Goal: Information Seeking & Learning: Learn about a topic

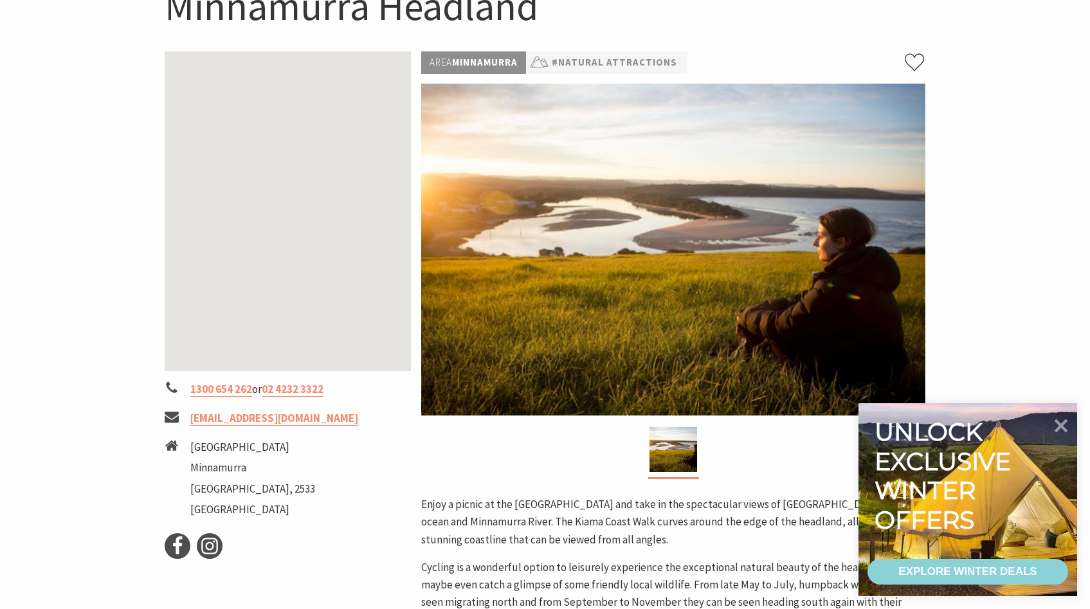
scroll to position [152, 0]
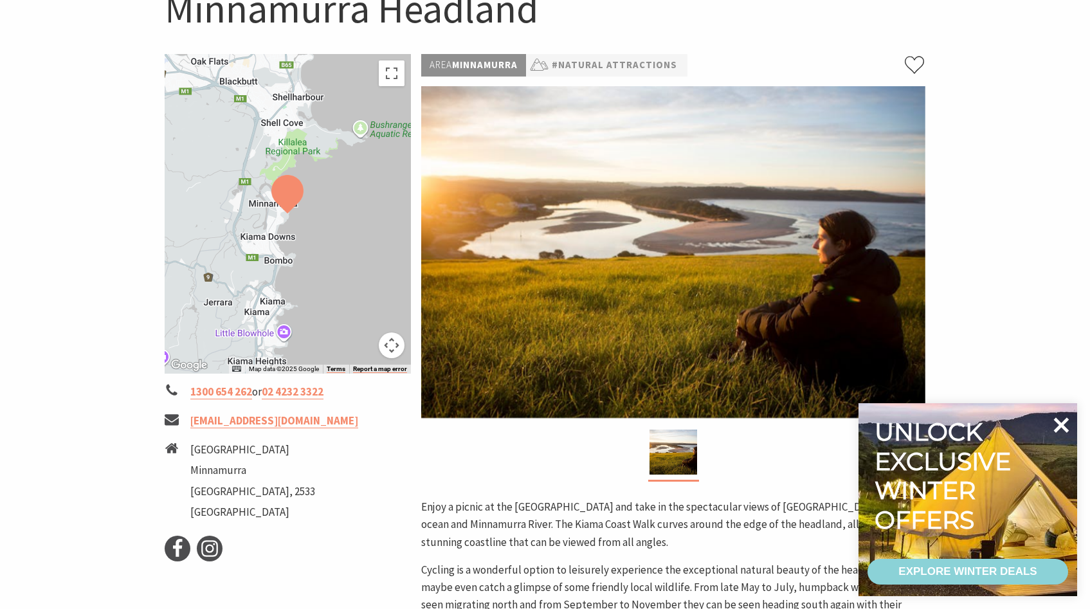
click at [1063, 425] on icon at bounding box center [1061, 424] width 15 height 15
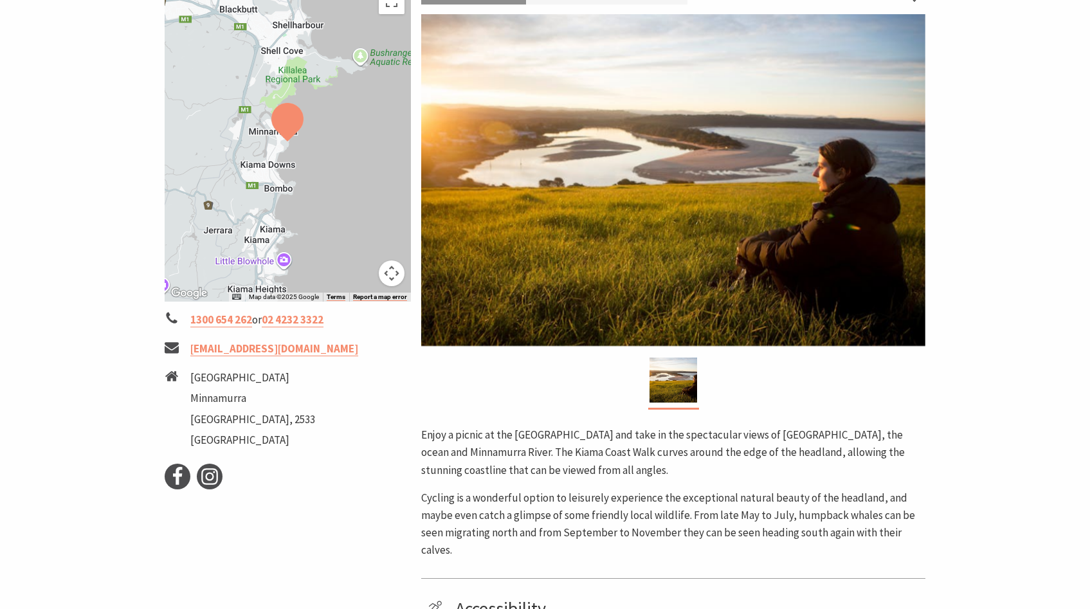
scroll to position [224, 0]
drag, startPoint x: 779, startPoint y: 435, endPoint x: 845, endPoint y: 435, distance: 66.2
click at [843, 435] on p "Enjoy a picnic at the Minnamurra headland and take in the spectacular views of …" at bounding box center [673, 453] width 504 height 53
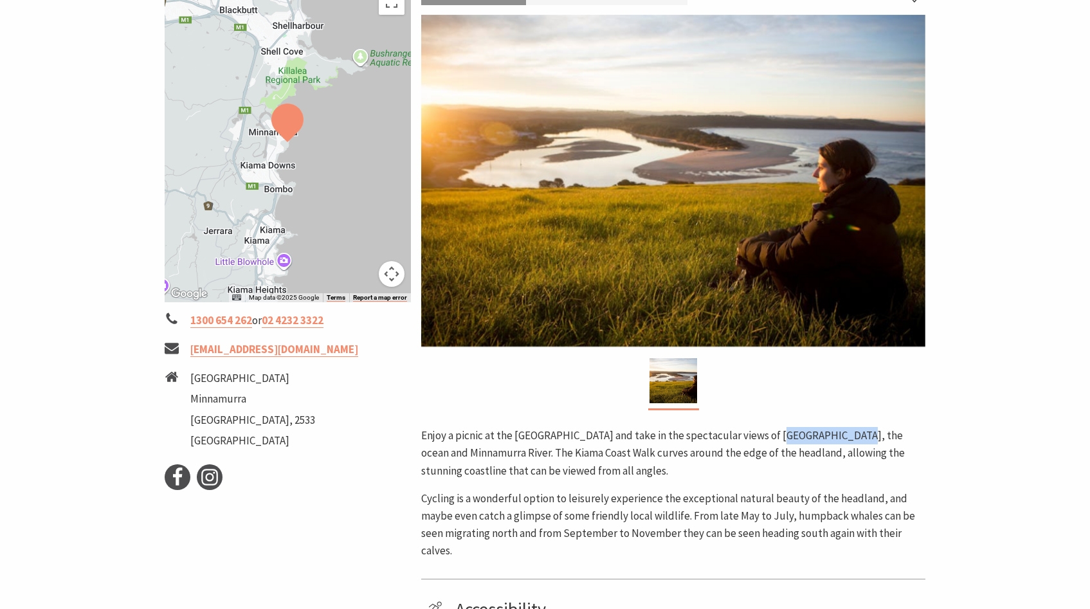
click at [864, 435] on p "Enjoy a picnic at the Minnamurra headland and take in the spectacular views of …" at bounding box center [673, 453] width 504 height 53
drag, startPoint x: 838, startPoint y: 434, endPoint x: 895, endPoint y: 434, distance: 56.6
click at [893, 434] on p "Enjoy a picnic at the Minnamurra headland and take in the spectacular views of …" at bounding box center [673, 453] width 504 height 53
click at [895, 434] on p "Enjoy a picnic at the Minnamurra headland and take in the spectacular views of …" at bounding box center [673, 453] width 504 height 53
drag, startPoint x: 834, startPoint y: 432, endPoint x: 888, endPoint y: 433, distance: 54.0
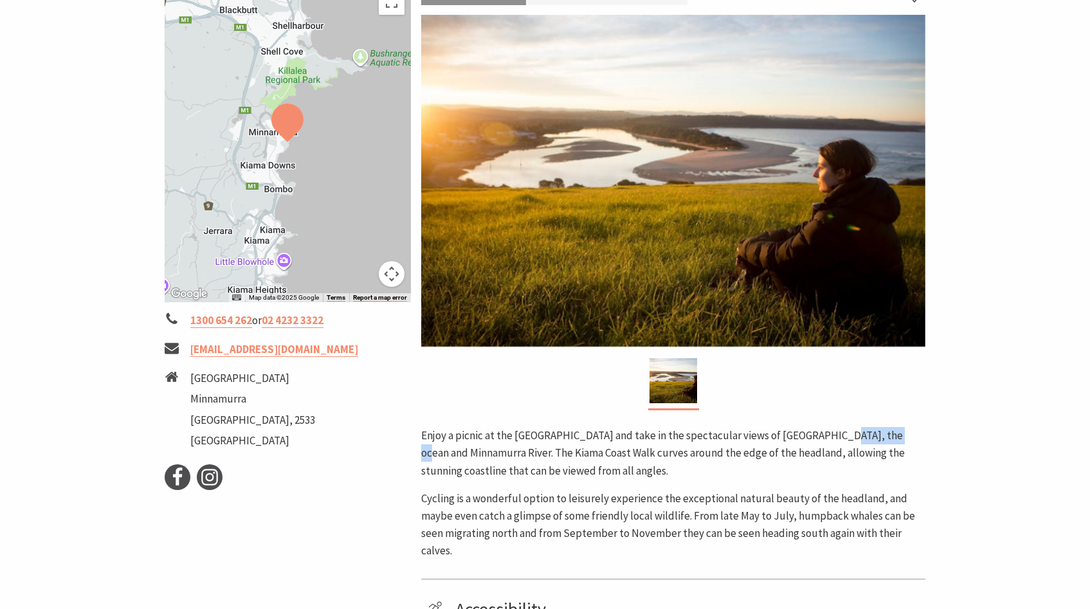
click at [888, 433] on p "Enjoy a picnic at the Minnamurra headland and take in the spectacular views of …" at bounding box center [673, 453] width 504 height 53
drag, startPoint x: 421, startPoint y: 457, endPoint x: 531, endPoint y: 457, distance: 109.3
click at [529, 457] on p "Enjoy a picnic at the Minnamurra headland and take in the spectacular views of …" at bounding box center [673, 453] width 504 height 53
click at [531, 457] on p "Enjoy a picnic at the Minnamurra headland and take in the spectacular views of …" at bounding box center [673, 453] width 504 height 53
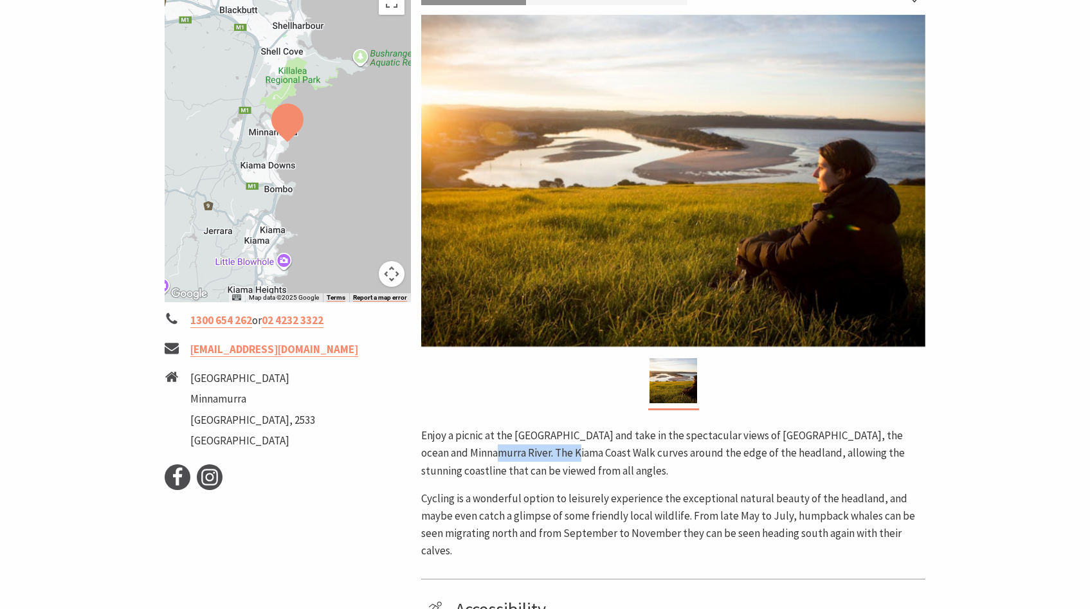
drag, startPoint x: 468, startPoint y: 452, endPoint x: 557, endPoint y: 452, distance: 89.4
click at [557, 452] on p "Enjoy a picnic at the Minnamurra headland and take in the spectacular views of …" at bounding box center [673, 453] width 504 height 53
click at [558, 452] on p "Enjoy a picnic at the Minnamurra headland and take in the spectacular views of …" at bounding box center [673, 453] width 504 height 53
click at [513, 453] on p "Enjoy a picnic at the Minnamurra headland and take in the spectacular views of …" at bounding box center [673, 453] width 504 height 53
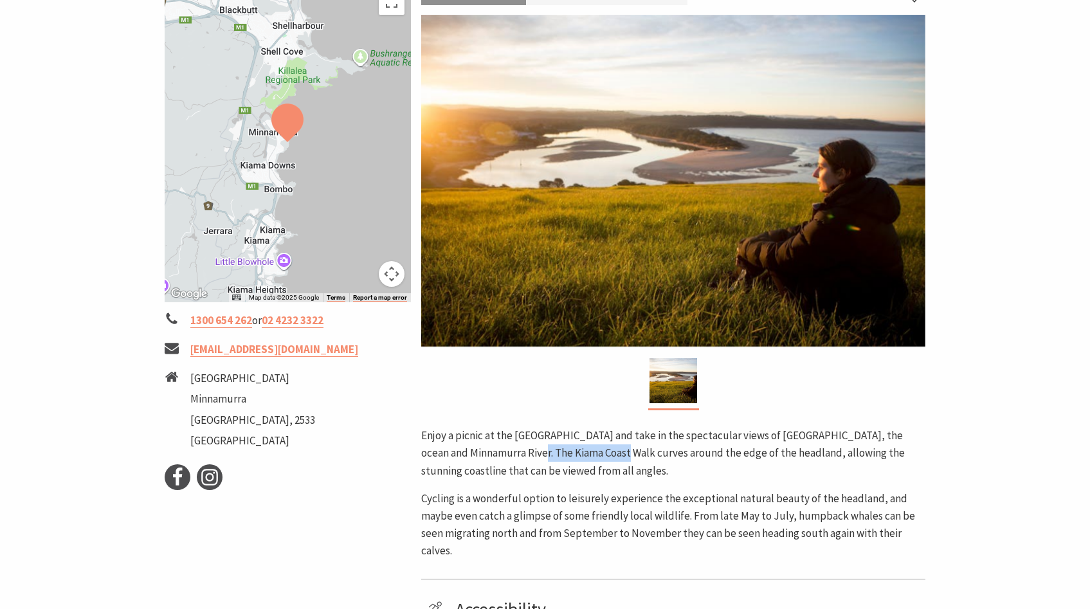
drag, startPoint x: 506, startPoint y: 453, endPoint x: 643, endPoint y: 453, distance: 136.4
click at [643, 453] on p "Enjoy a picnic at the Minnamurra headland and take in the spectacular views of …" at bounding box center [673, 453] width 504 height 53
drag, startPoint x: 584, startPoint y: 456, endPoint x: 715, endPoint y: 456, distance: 130.6
click at [715, 456] on p "Enjoy a picnic at the Minnamurra headland and take in the spectacular views of …" at bounding box center [673, 453] width 504 height 53
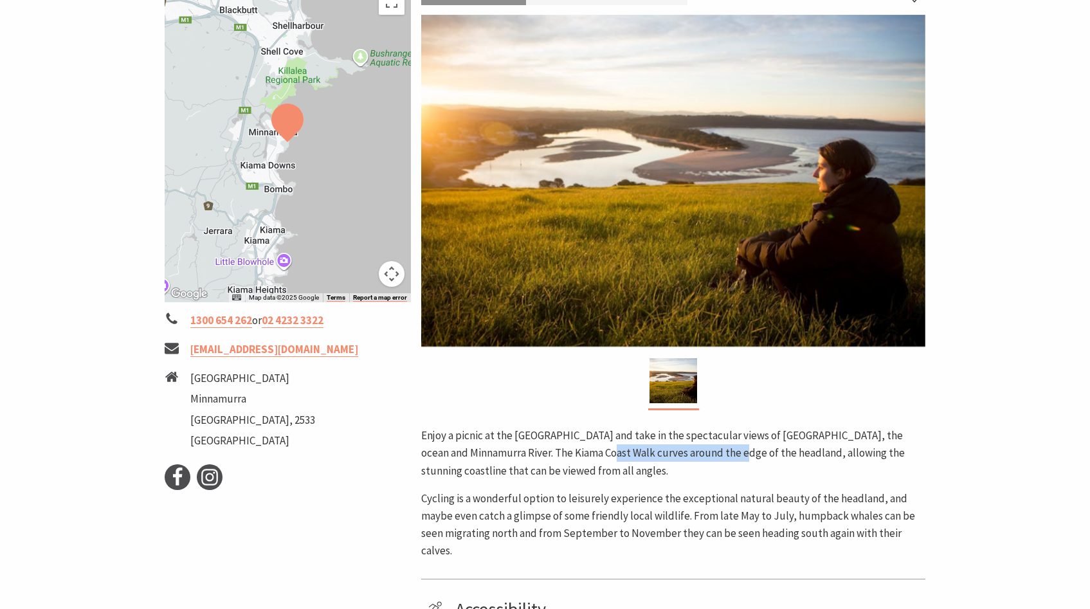
click at [756, 450] on p "Enjoy a picnic at the Minnamurra headland and take in the spectacular views of …" at bounding box center [673, 453] width 504 height 53
drag, startPoint x: 647, startPoint y: 458, endPoint x: 785, endPoint y: 458, distance: 137.6
click at [784, 458] on p "Enjoy a picnic at the Minnamurra headland and take in the spectacular views of …" at bounding box center [673, 453] width 504 height 53
click at [785, 458] on p "Enjoy a picnic at the Minnamurra headland and take in the spectacular views of …" at bounding box center [673, 453] width 504 height 53
drag, startPoint x: 817, startPoint y: 455, endPoint x: 868, endPoint y: 455, distance: 50.8
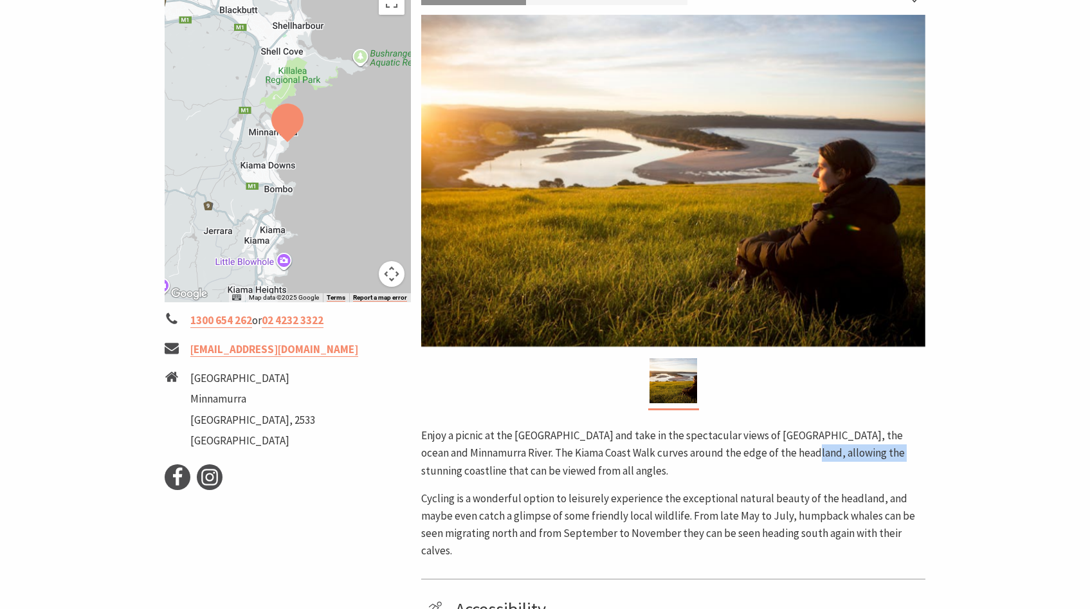
click at [868, 455] on p "Enjoy a picnic at the Minnamurra headland and take in the spectacular views of …" at bounding box center [673, 453] width 504 height 53
drag, startPoint x: 428, startPoint y: 471, endPoint x: 564, endPoint y: 471, distance: 136.4
click at [563, 471] on p "Enjoy a picnic at the Minnamurra headland and take in the spectacular views of …" at bounding box center [673, 453] width 504 height 53
click at [564, 471] on p "Enjoy a picnic at the Minnamurra headland and take in the spectacular views of …" at bounding box center [673, 453] width 504 height 53
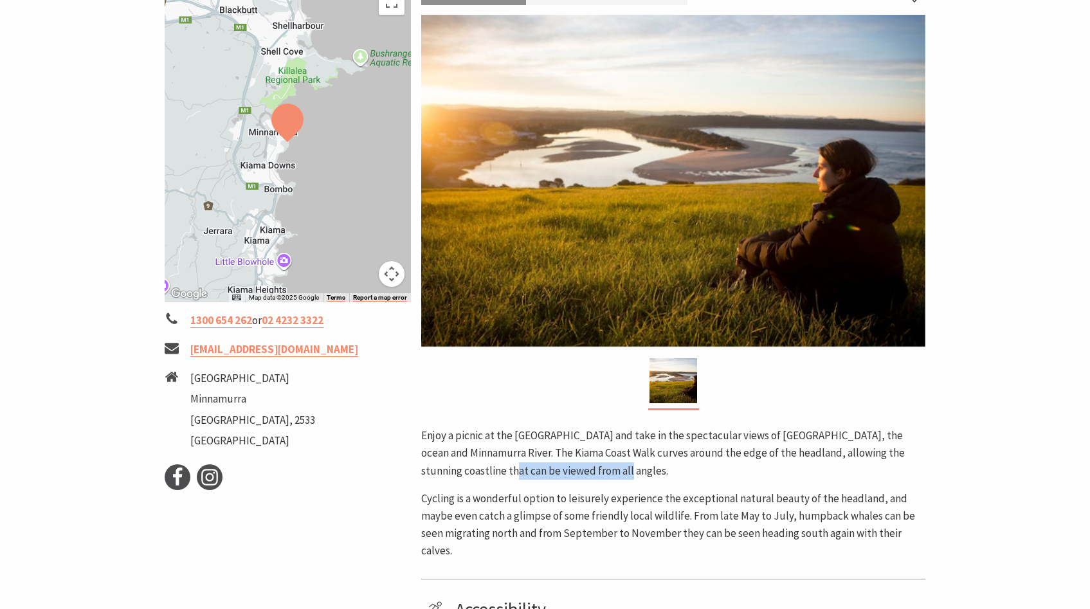
drag, startPoint x: 484, startPoint y: 470, endPoint x: 603, endPoint y: 470, distance: 118.3
click at [603, 470] on p "Enjoy a picnic at the Minnamurra headland and take in the spectacular views of …" at bounding box center [673, 453] width 504 height 53
click at [605, 470] on p "Enjoy a picnic at the Minnamurra headland and take in the spectacular views of …" at bounding box center [673, 453] width 504 height 53
drag, startPoint x: 577, startPoint y: 470, endPoint x: 626, endPoint y: 470, distance: 48.9
click at [626, 470] on p "Enjoy a picnic at the Minnamurra headland and take in the spectacular views of …" at bounding box center [673, 453] width 504 height 53
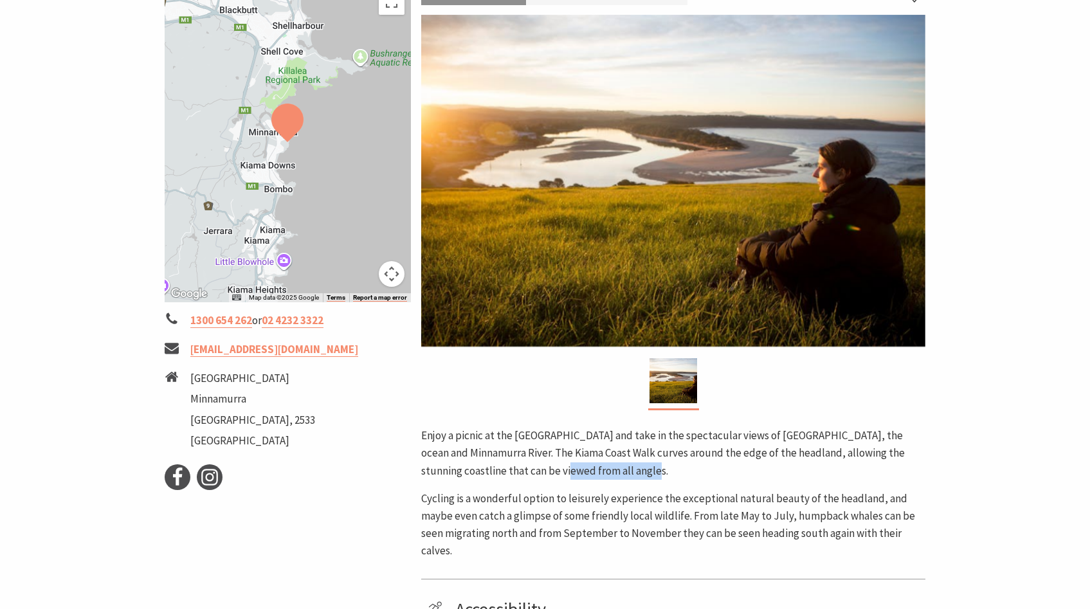
click at [626, 470] on p "Enjoy a picnic at the Minnamurra headland and take in the spectacular views of …" at bounding box center [673, 453] width 504 height 53
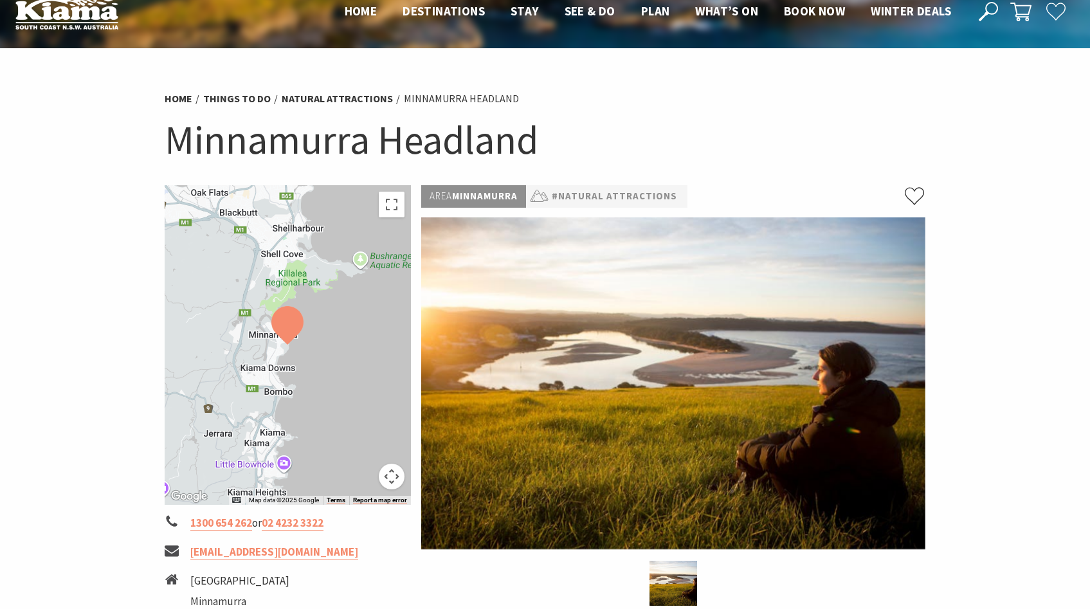
scroll to position [0, 0]
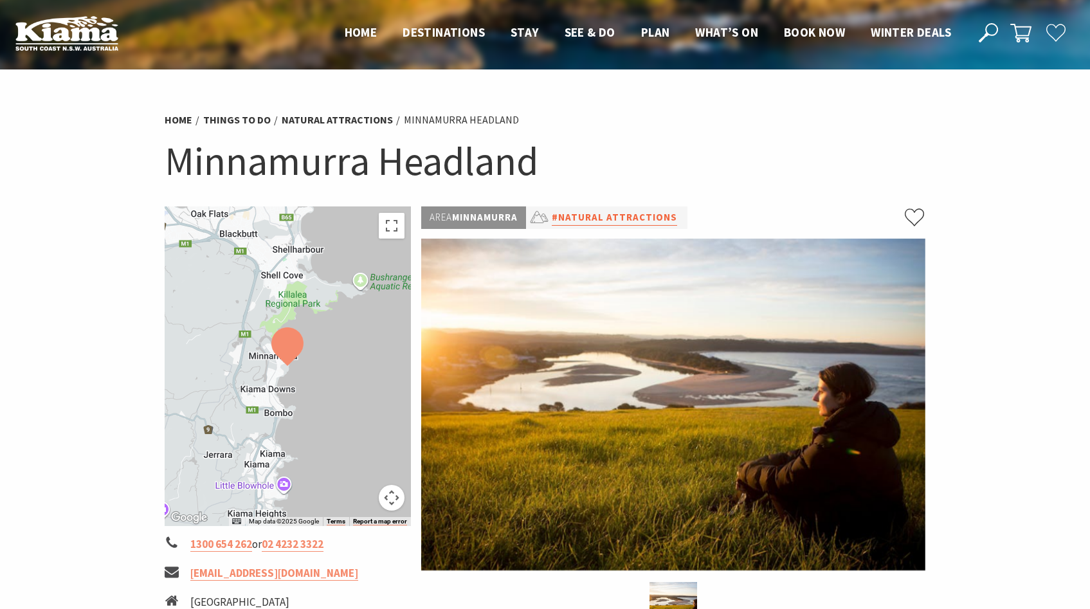
click at [630, 214] on link "#Natural Attractions" at bounding box center [614, 218] width 125 height 16
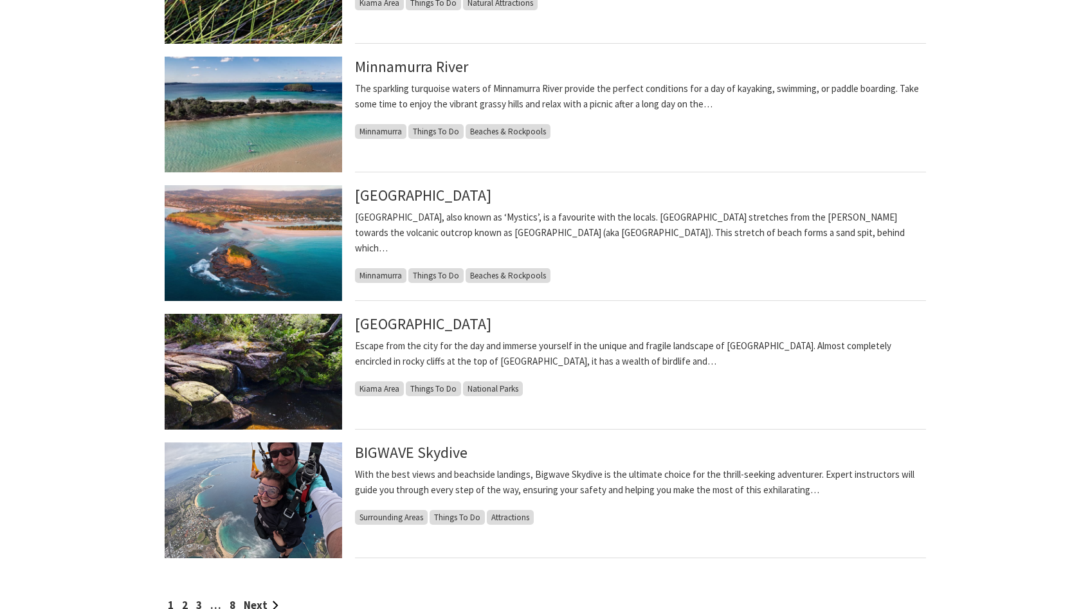
scroll to position [915, 0]
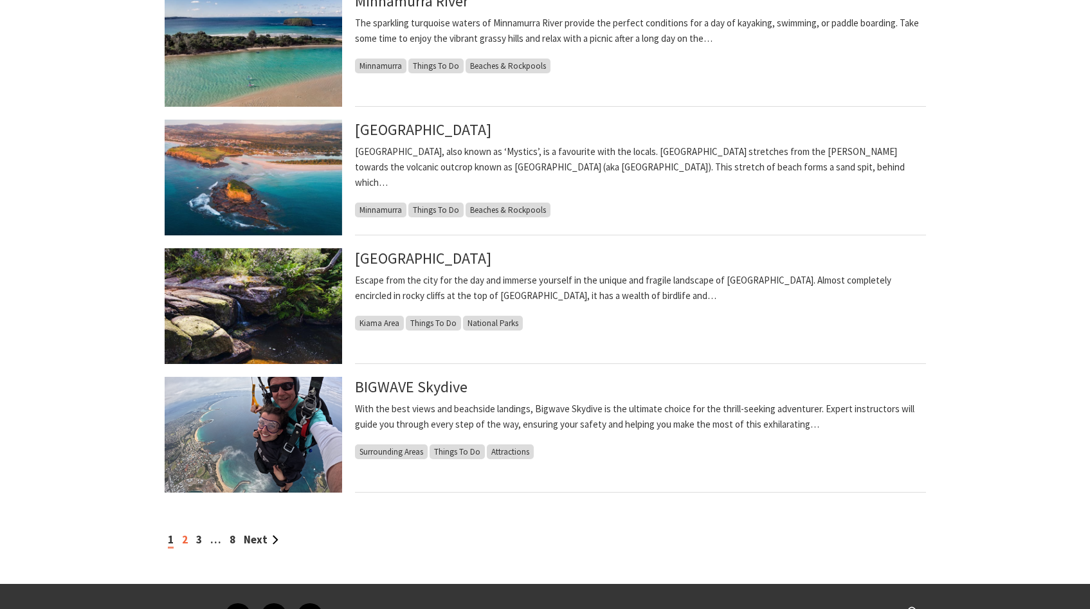
click at [185, 543] on link "2" at bounding box center [185, 540] width 6 height 14
click at [187, 538] on link "2" at bounding box center [185, 540] width 6 height 14
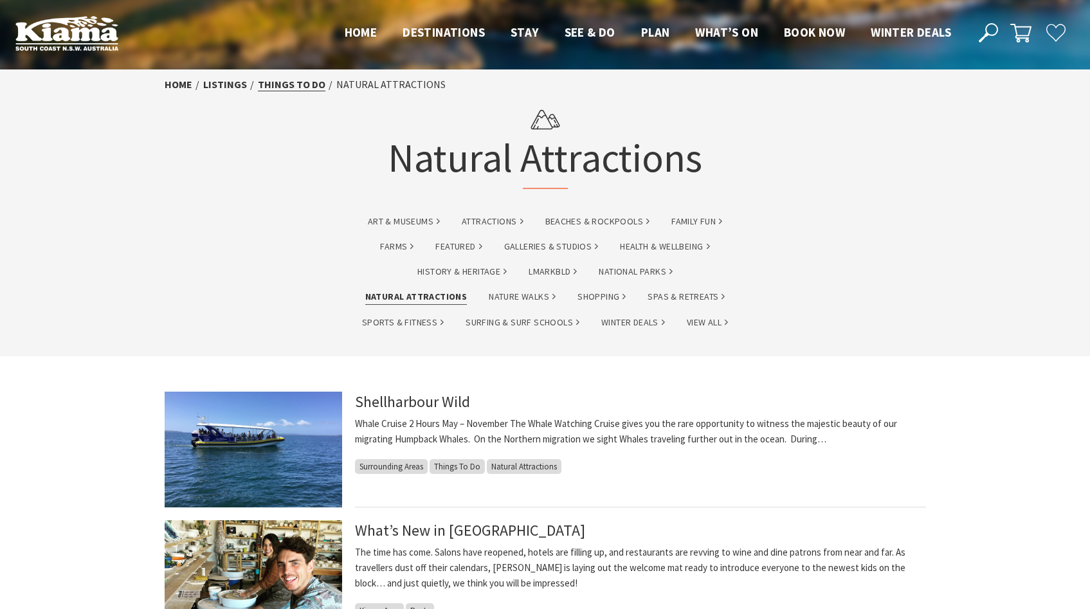
click at [278, 84] on link "Things To Do" at bounding box center [292, 85] width 68 height 14
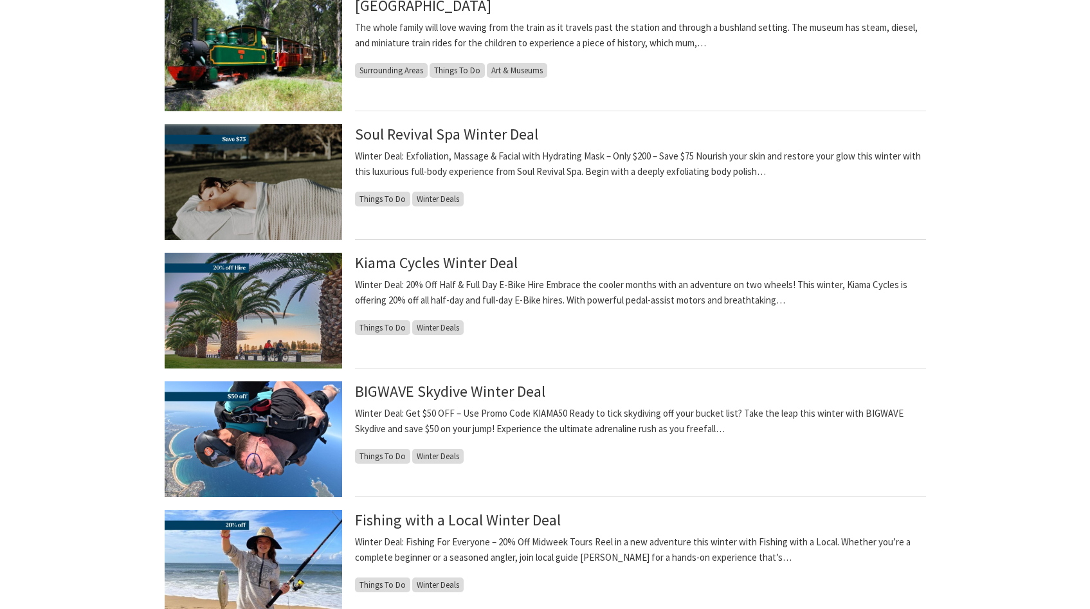
scroll to position [370, 0]
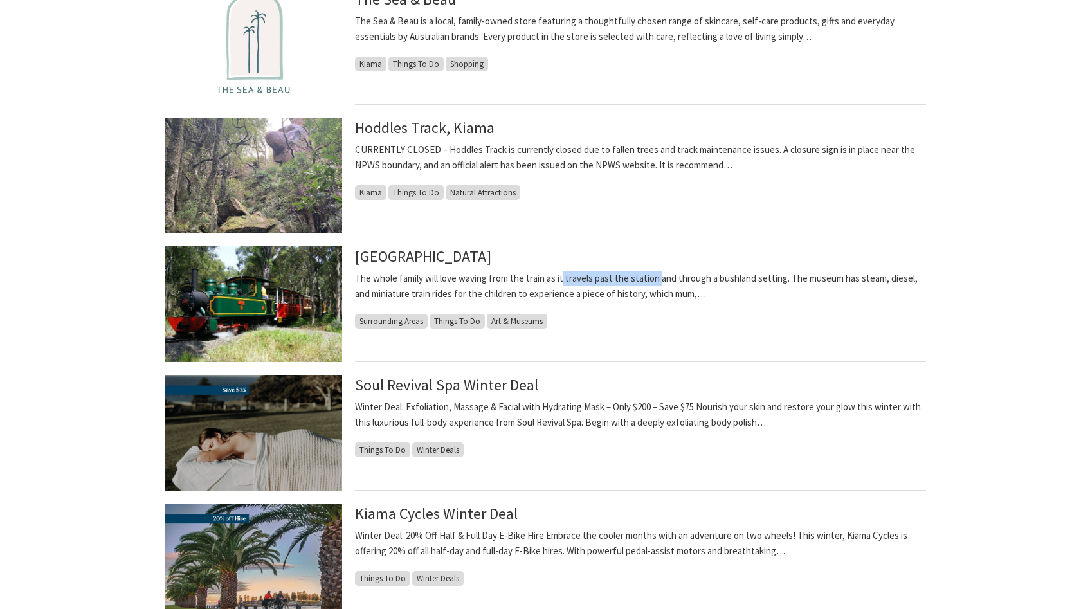
drag, startPoint x: 564, startPoint y: 277, endPoint x: 693, endPoint y: 278, distance: 128.6
click at [693, 278] on p "The whole family will love waving from the train as it travels past the station…" at bounding box center [640, 286] width 571 height 31
click at [729, 278] on p "The whole family will love waving from the train as it travels past the station…" at bounding box center [640, 286] width 571 height 31
drag, startPoint x: 688, startPoint y: 280, endPoint x: 794, endPoint y: 280, distance: 106.1
click at [793, 280] on p "The whole family will love waving from the train as it travels past the station…" at bounding box center [640, 286] width 571 height 31
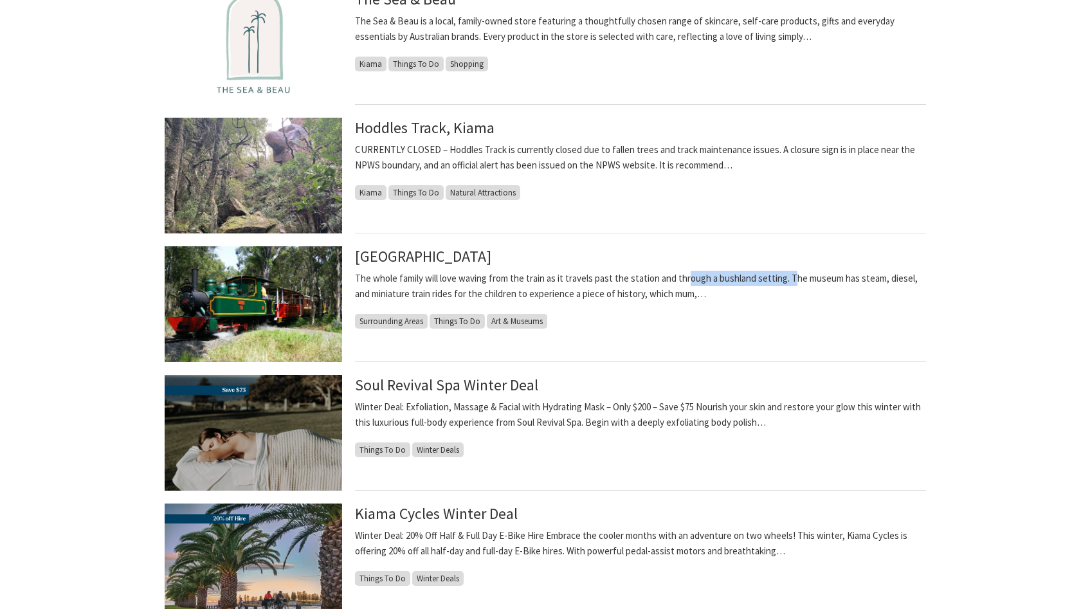
click at [821, 280] on p "The whole family will love waving from the train as it travels past the station…" at bounding box center [640, 286] width 571 height 31
drag, startPoint x: 785, startPoint y: 279, endPoint x: 911, endPoint y: 279, distance: 126.1
click at [911, 279] on p "The whole family will love waving from the train as it travels past the station…" at bounding box center [640, 286] width 571 height 31
drag, startPoint x: 405, startPoint y: 295, endPoint x: 574, endPoint y: 296, distance: 169.2
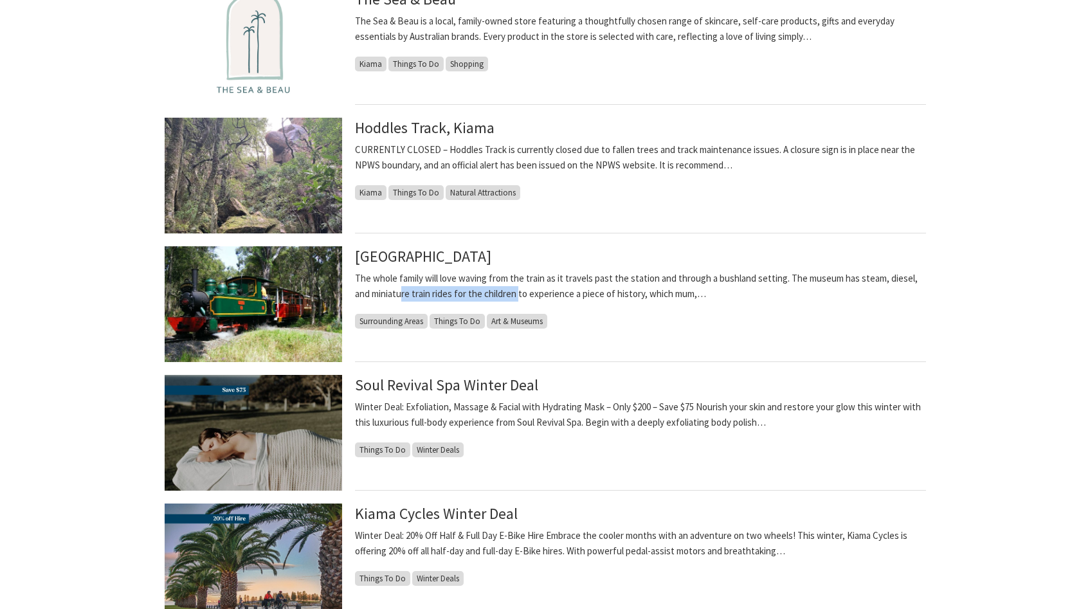
click at [574, 296] on p "The whole family will love waving from the train as it travels past the station…" at bounding box center [640, 286] width 571 height 31
drag, startPoint x: 520, startPoint y: 292, endPoint x: 673, endPoint y: 297, distance: 153.8
click at [673, 297] on p "The whole family will love waving from the train as it travels past the station…" at bounding box center [640, 286] width 571 height 31
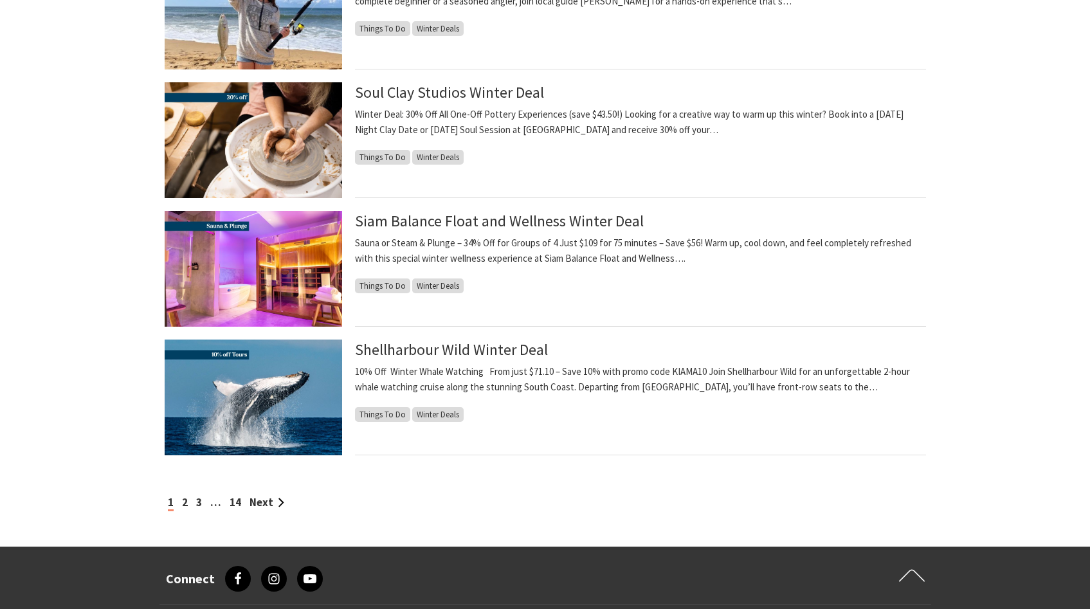
scroll to position [1189, 0]
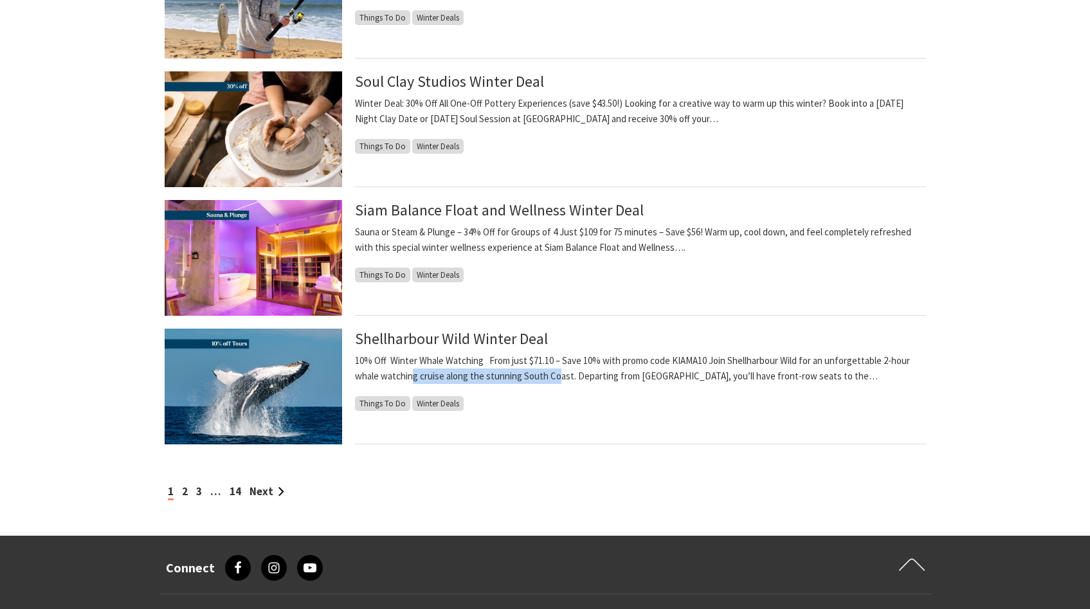
drag, startPoint x: 411, startPoint y: 377, endPoint x: 567, endPoint y: 377, distance: 155.6
click at [565, 377] on p "10% Off Winter Whale Watching From just $71.10 – Save 10% with promo code KIAMA…" at bounding box center [640, 368] width 571 height 31
click at [598, 378] on p "10% Off Winter Whale Watching From just $71.10 – Save 10% with promo code KIAMA…" at bounding box center [640, 368] width 571 height 31
drag, startPoint x: 475, startPoint y: 378, endPoint x: 672, endPoint y: 378, distance: 196.8
click at [672, 378] on p "10% Off Winter Whale Watching From just $71.10 – Save 10% with promo code KIAMA…" at bounding box center [640, 368] width 571 height 31
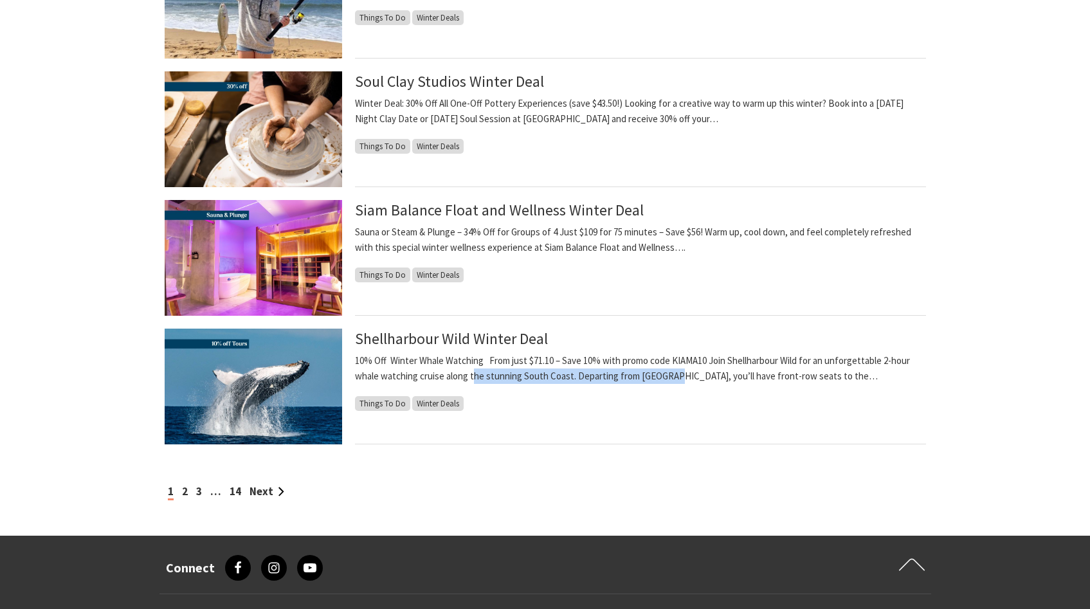
click at [704, 382] on p "10% Off Winter Whale Watching From just $71.10 – Save 10% with promo code KIAMA…" at bounding box center [640, 368] width 571 height 31
click at [184, 493] on link "2" at bounding box center [185, 491] width 6 height 14
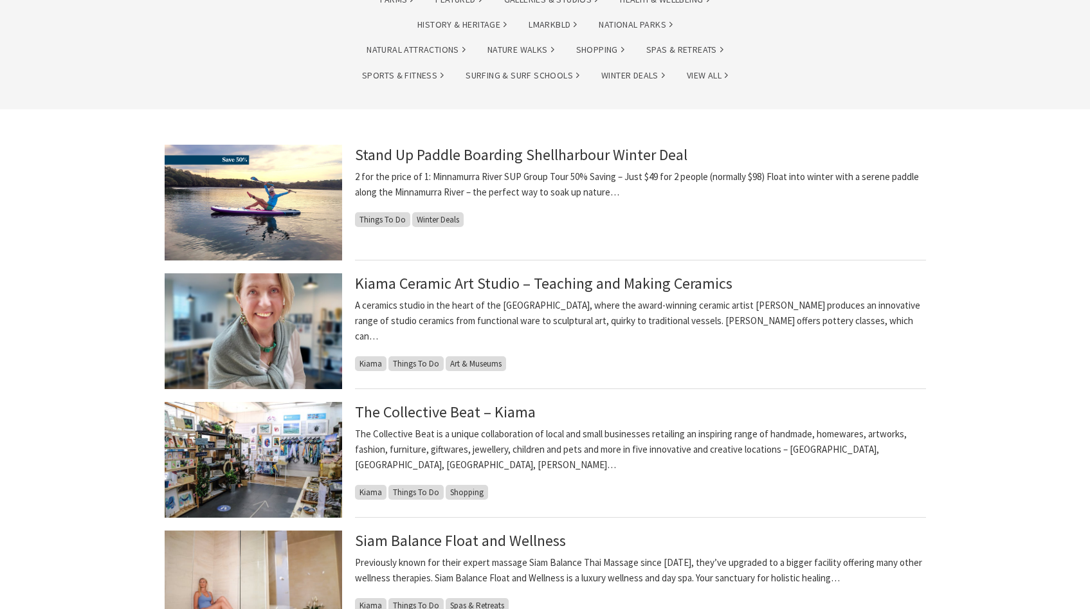
scroll to position [230, 0]
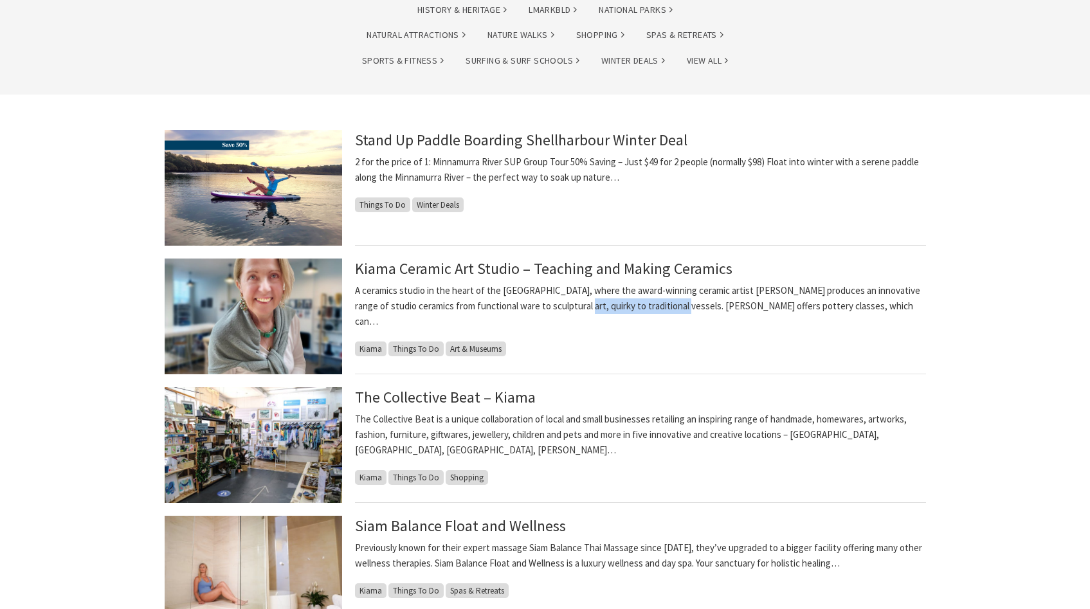
drag, startPoint x: 579, startPoint y: 313, endPoint x: 689, endPoint y: 313, distance: 110.0
click at [689, 313] on p "A ceramics studio in the heart of the Kiama township, where the award-winning c…" at bounding box center [640, 306] width 571 height 46
drag, startPoint x: 689, startPoint y: 311, endPoint x: 784, endPoint y: 311, distance: 94.5
click at [784, 311] on p "A ceramics studio in the heart of the Kiama township, where the award-winning c…" at bounding box center [640, 306] width 571 height 46
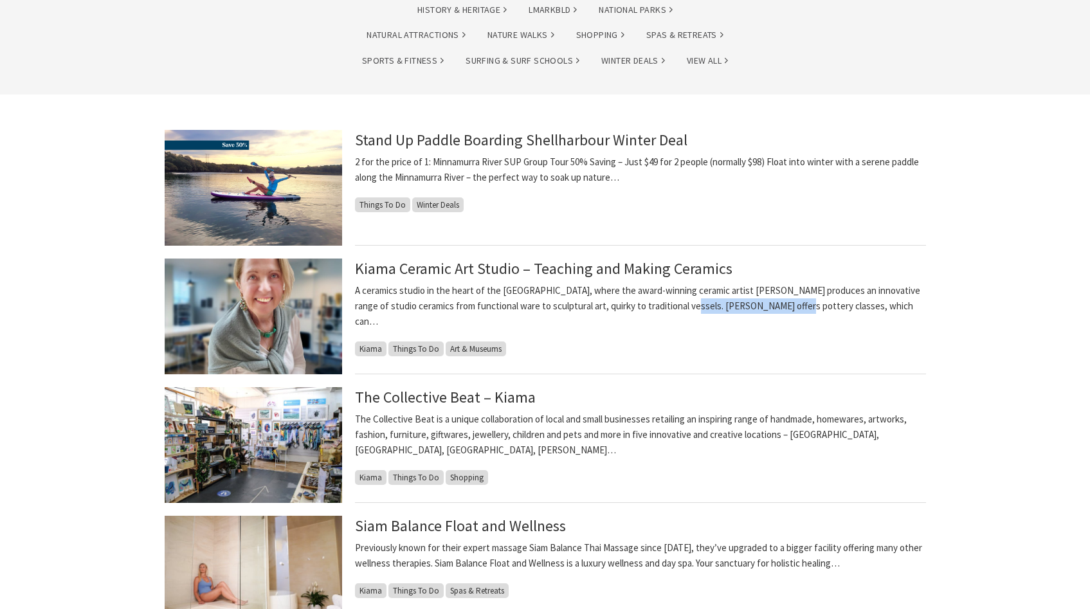
click at [810, 307] on p "A ceramics studio in the heart of the Kiama township, where the award-winning c…" at bounding box center [640, 306] width 571 height 46
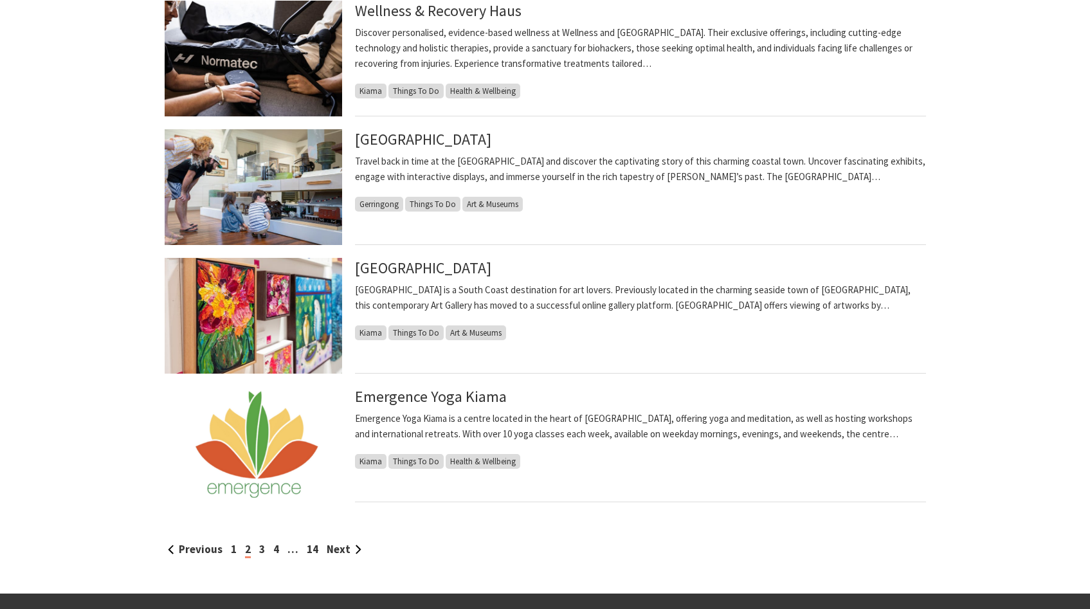
scroll to position [1124, 0]
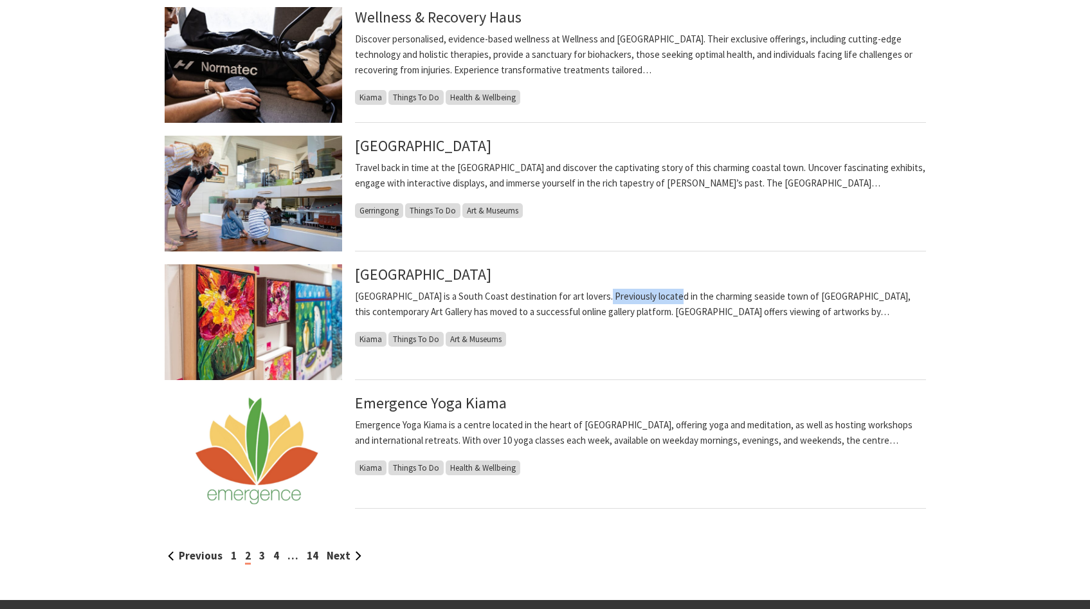
drag, startPoint x: 591, startPoint y: 298, endPoint x: 731, endPoint y: 298, distance: 139.6
click at [726, 298] on p "Fern Street Gallery is a South Coast destination for art lovers. Previously loc…" at bounding box center [640, 304] width 571 height 31
click at [796, 306] on p "Fern Street Gallery is a South Coast destination for art lovers. Previously loc…" at bounding box center [640, 304] width 571 height 31
drag, startPoint x: 700, startPoint y: 304, endPoint x: 835, endPoint y: 304, distance: 134.4
click at [834, 304] on p "Fern Street Gallery is a South Coast destination for art lovers. Previously loc…" at bounding box center [640, 304] width 571 height 31
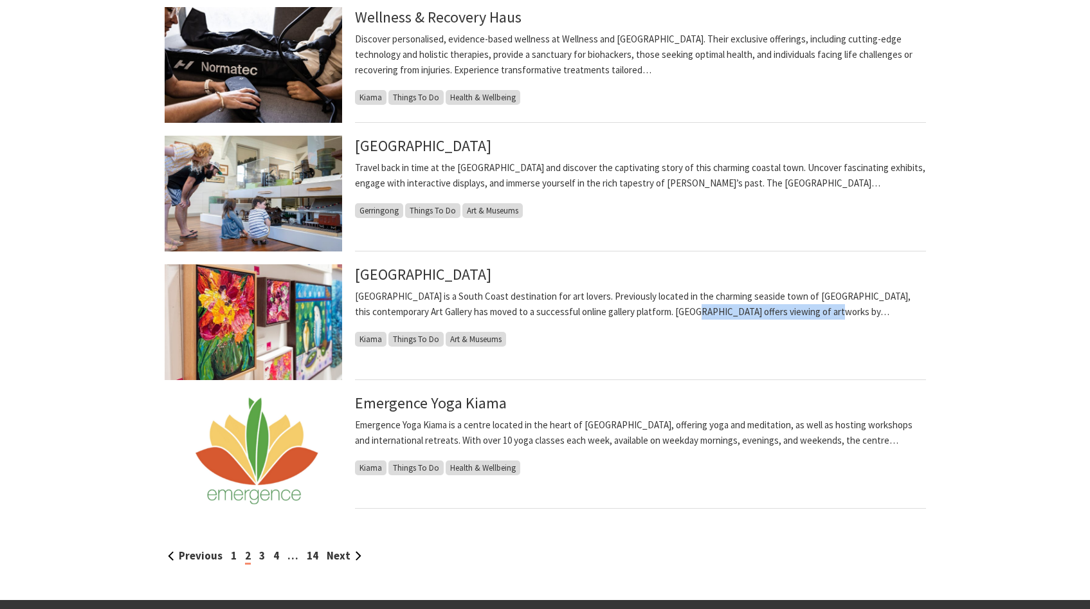
click at [835, 304] on p "Fern Street Gallery is a South Coast destination for art lovers. Previously loc…" at bounding box center [640, 304] width 571 height 31
drag, startPoint x: 785, startPoint y: 298, endPoint x: 856, endPoint y: 298, distance: 71.4
click at [853, 298] on p "Fern Street Gallery is a South Coast destination for art lovers. Previously loc…" at bounding box center [640, 304] width 571 height 31
click at [856, 298] on p "Fern Street Gallery is a South Coast destination for art lovers. Previously loc…" at bounding box center [640, 304] width 571 height 31
drag, startPoint x: 355, startPoint y: 295, endPoint x: 429, endPoint y: 297, distance: 74.0
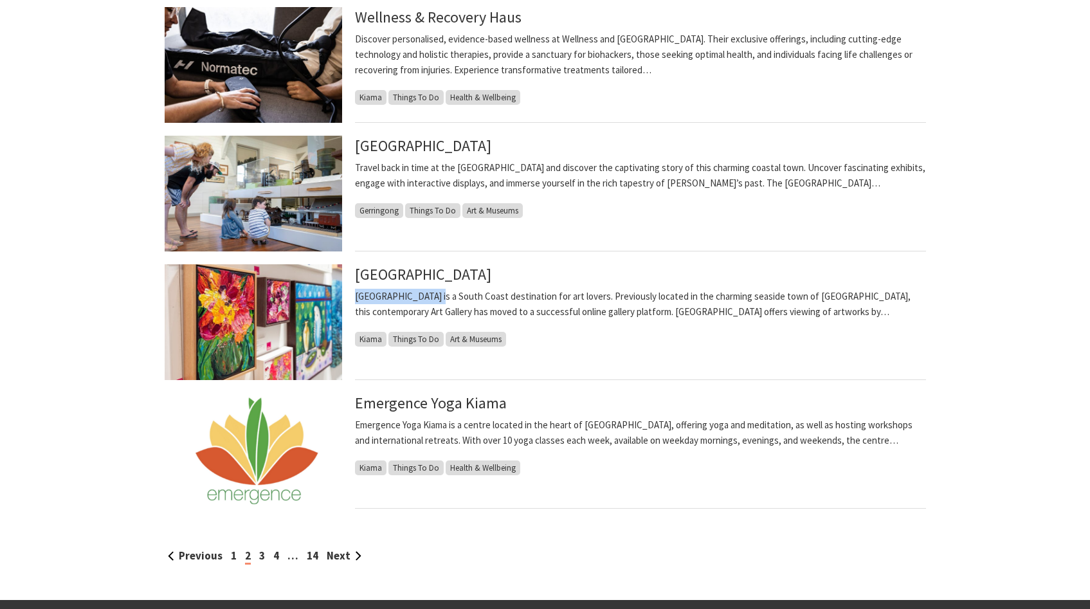
click at [429, 297] on p "Fern Street Gallery is a South Coast destination for art lovers. Previously loc…" at bounding box center [640, 304] width 571 height 31
copy p "Fern Street Gallery"
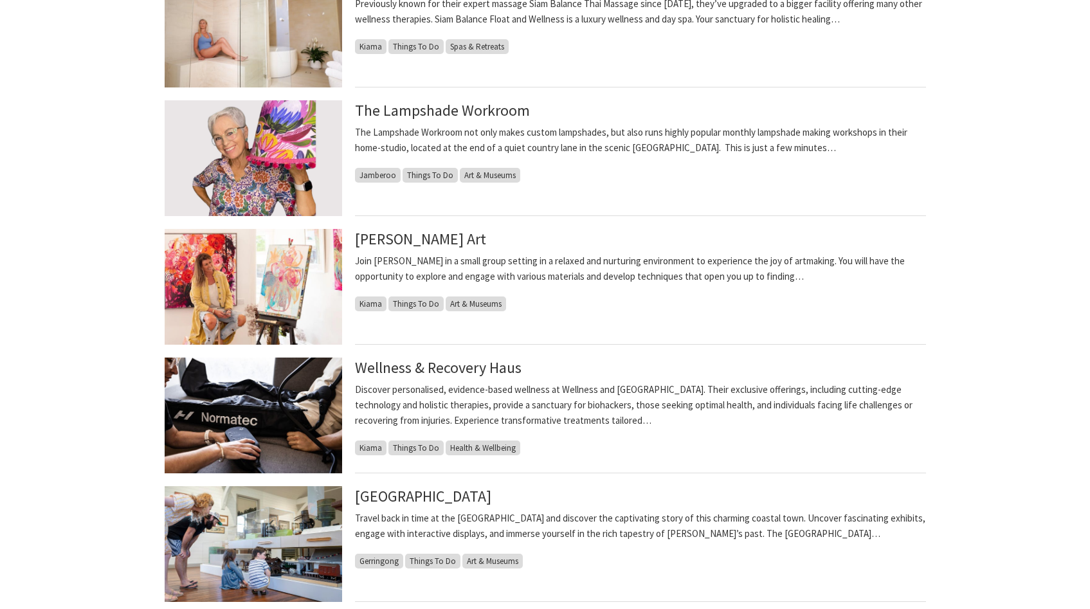
scroll to position [766, 0]
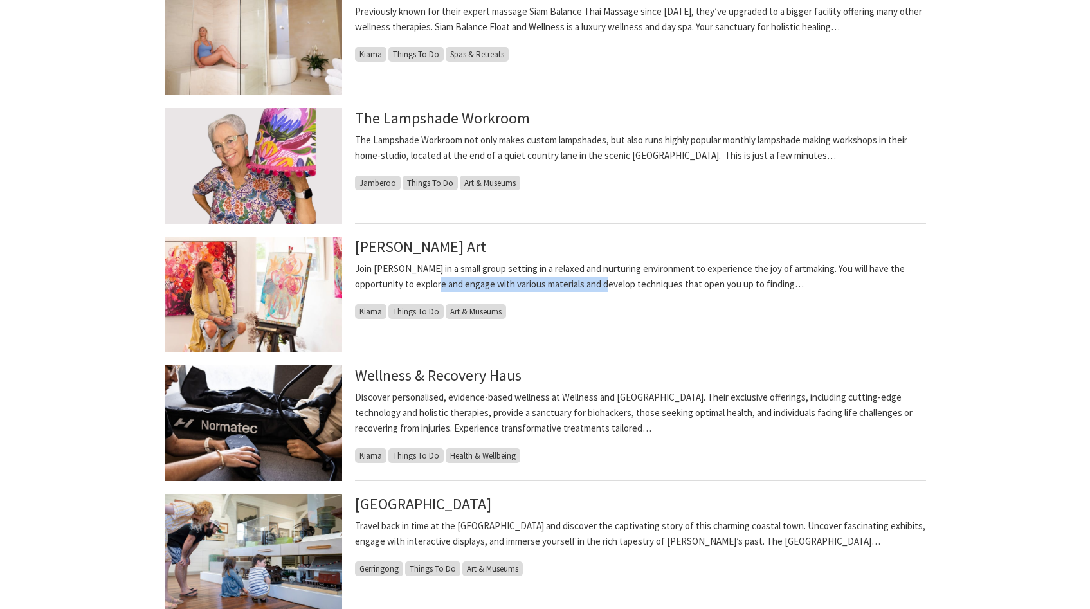
drag, startPoint x: 412, startPoint y: 286, endPoint x: 591, endPoint y: 289, distance: 178.8
click at [590, 288] on p "Join Kerry in a small group setting in a relaxed and nurturing environment to e…" at bounding box center [640, 276] width 571 height 31
click at [635, 286] on p "Join Kerry in a small group setting in a relaxed and nurturing environment to e…" at bounding box center [640, 276] width 571 height 31
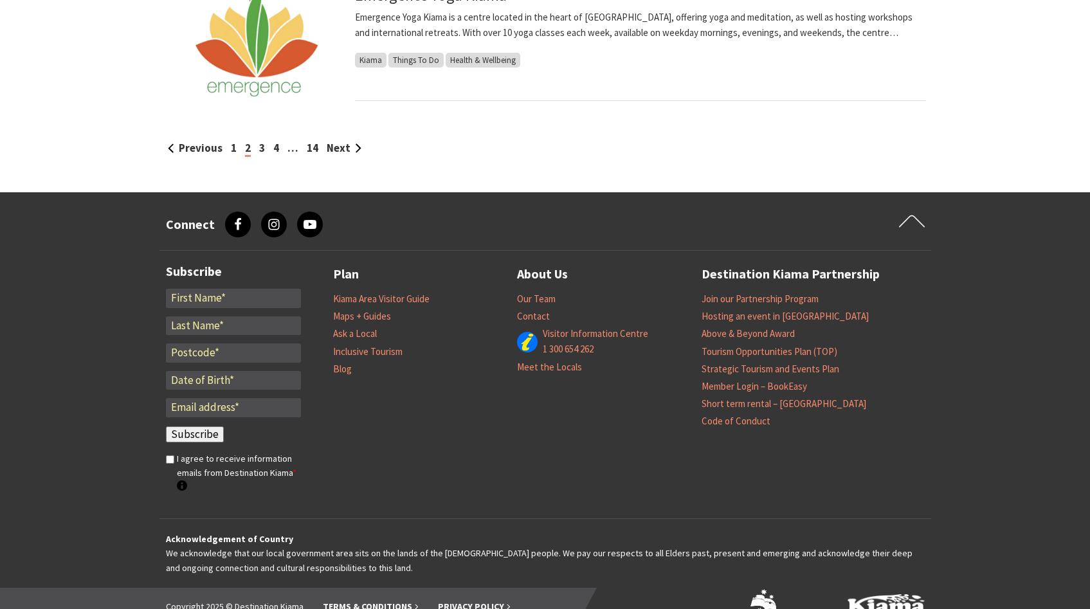
scroll to position [1473, 0]
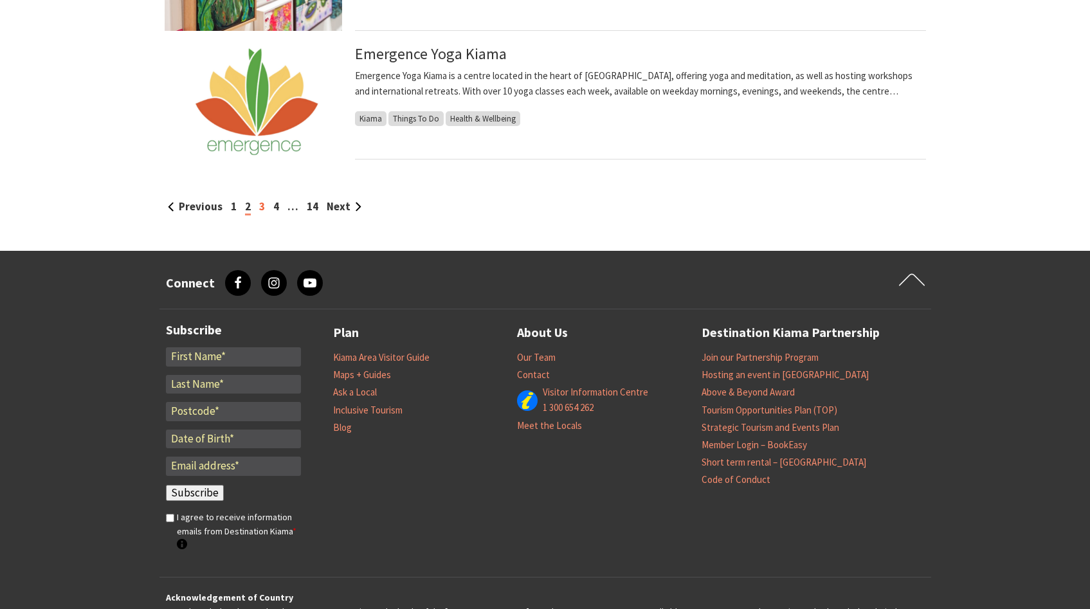
click at [262, 204] on link "3" at bounding box center [262, 206] width 6 height 14
click at [262, 210] on link "3" at bounding box center [262, 206] width 6 height 14
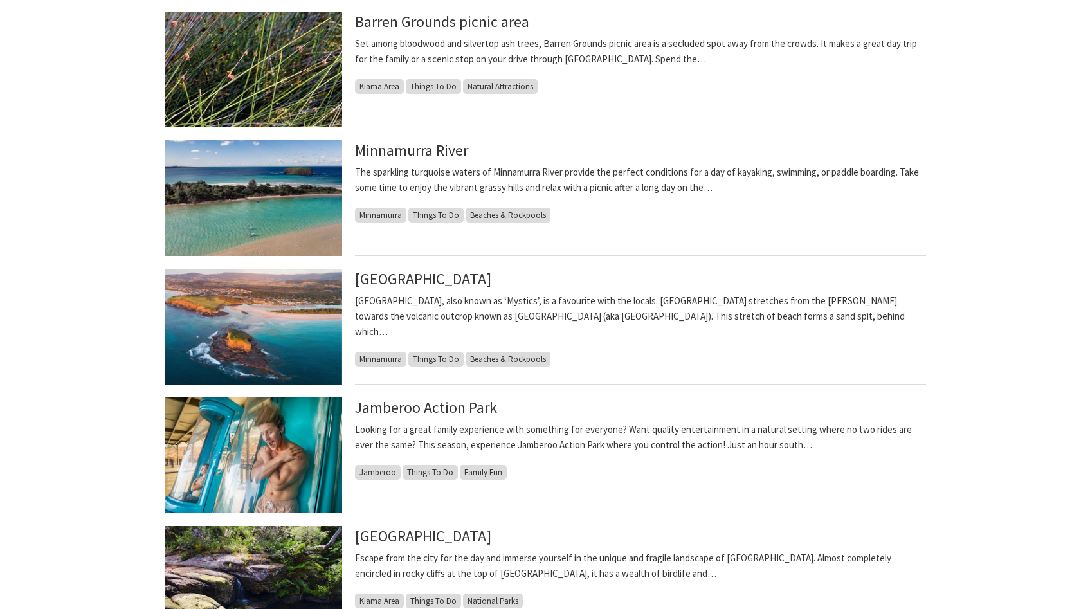
scroll to position [1142, 0]
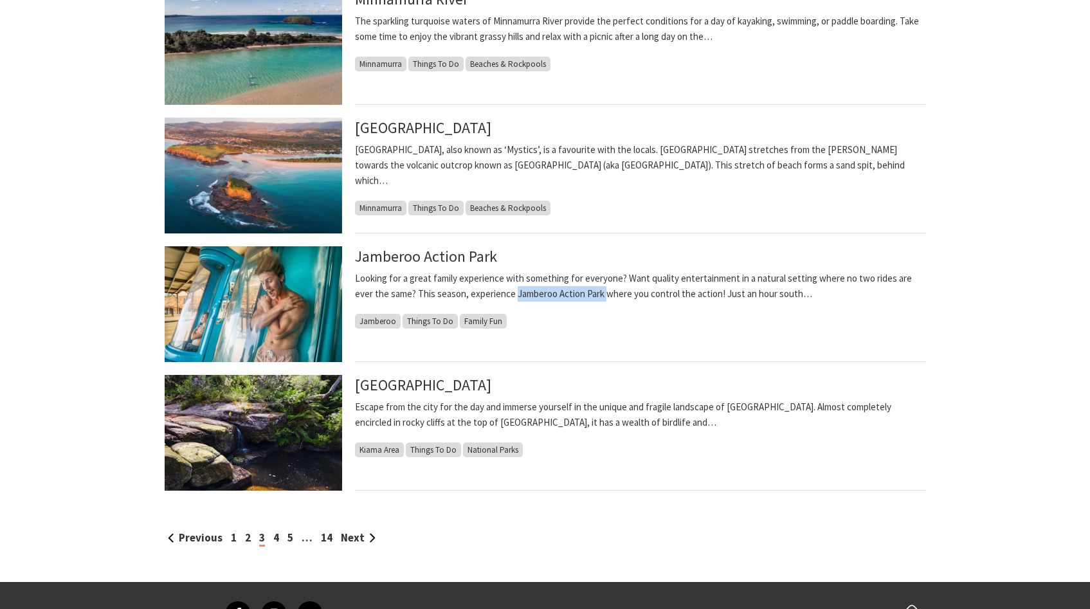
drag, startPoint x: 515, startPoint y: 296, endPoint x: 607, endPoint y: 296, distance: 92.0
click at [607, 296] on p "Looking for a great family experience with something for everyone? Want quality…" at bounding box center [640, 286] width 571 height 31
copy p "Jamberoo Action Park"
